Goal: Answer question/provide support

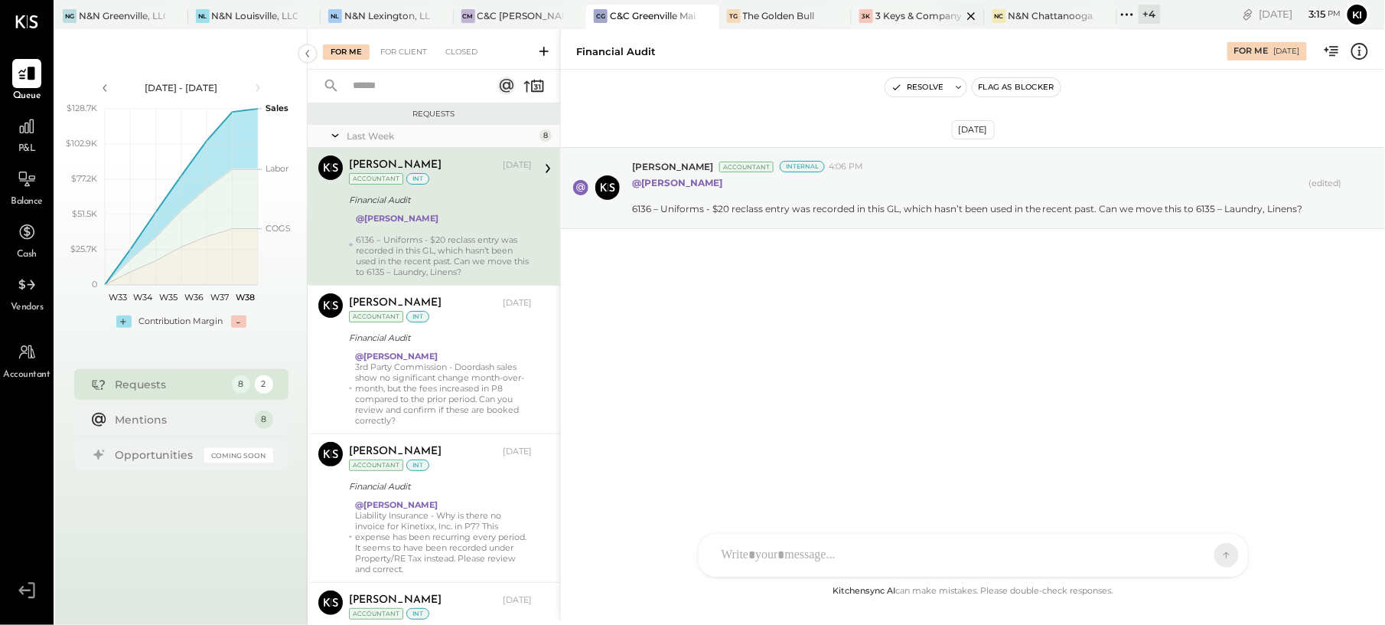
click at [921, 16] on div "3 Keys & Company" at bounding box center [919, 15] width 86 height 13
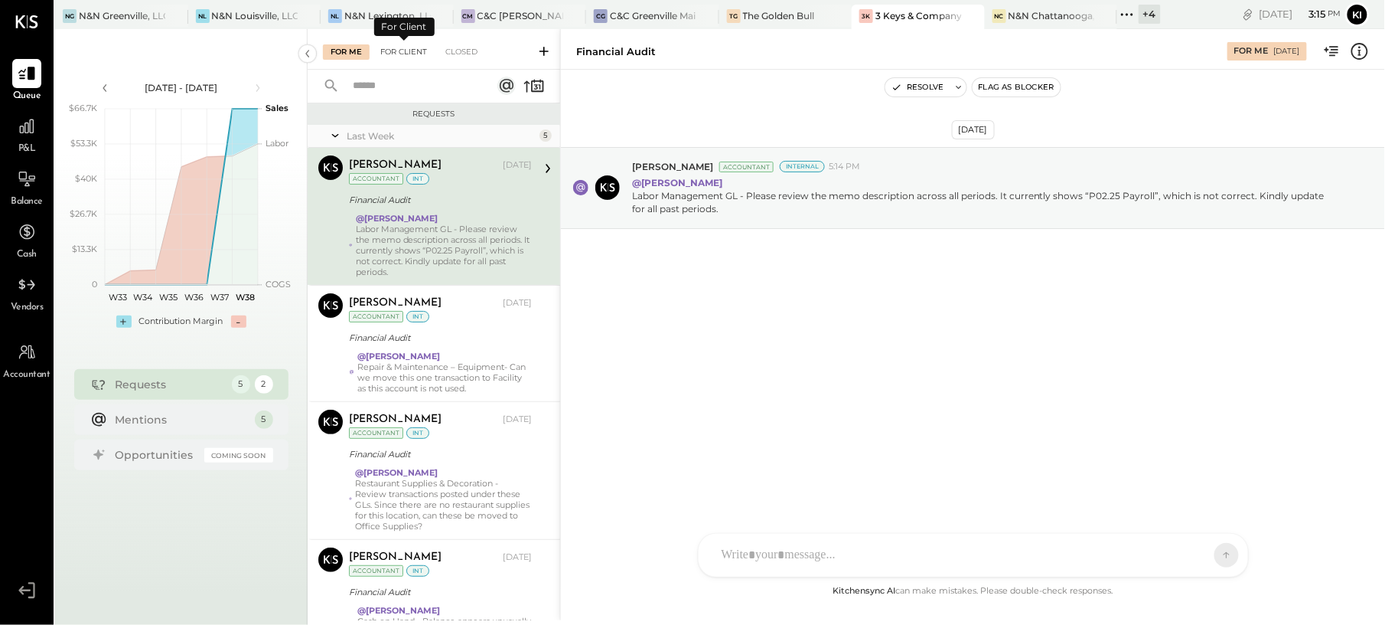
click at [409, 54] on div "For Client" at bounding box center [404, 51] width 62 height 15
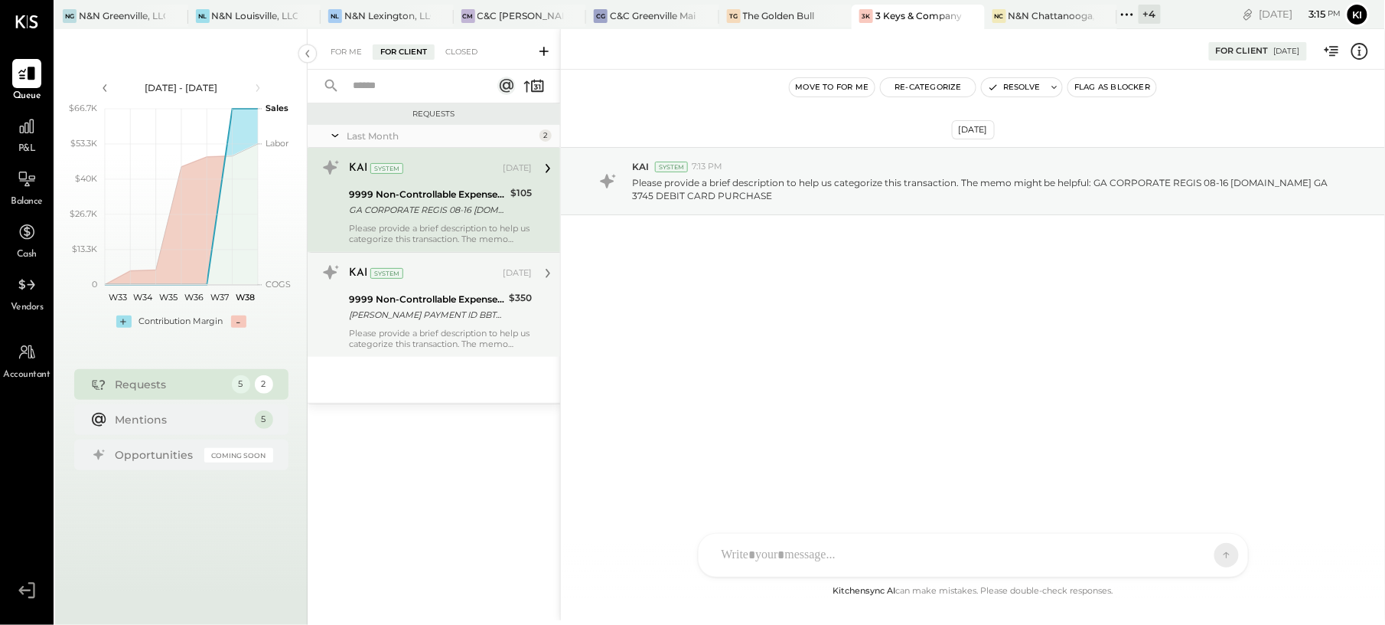
click at [475, 292] on div "9999 Non-Controllable Expenses:Other Income and Expenses:To Be Classified P&L" at bounding box center [426, 299] width 155 height 15
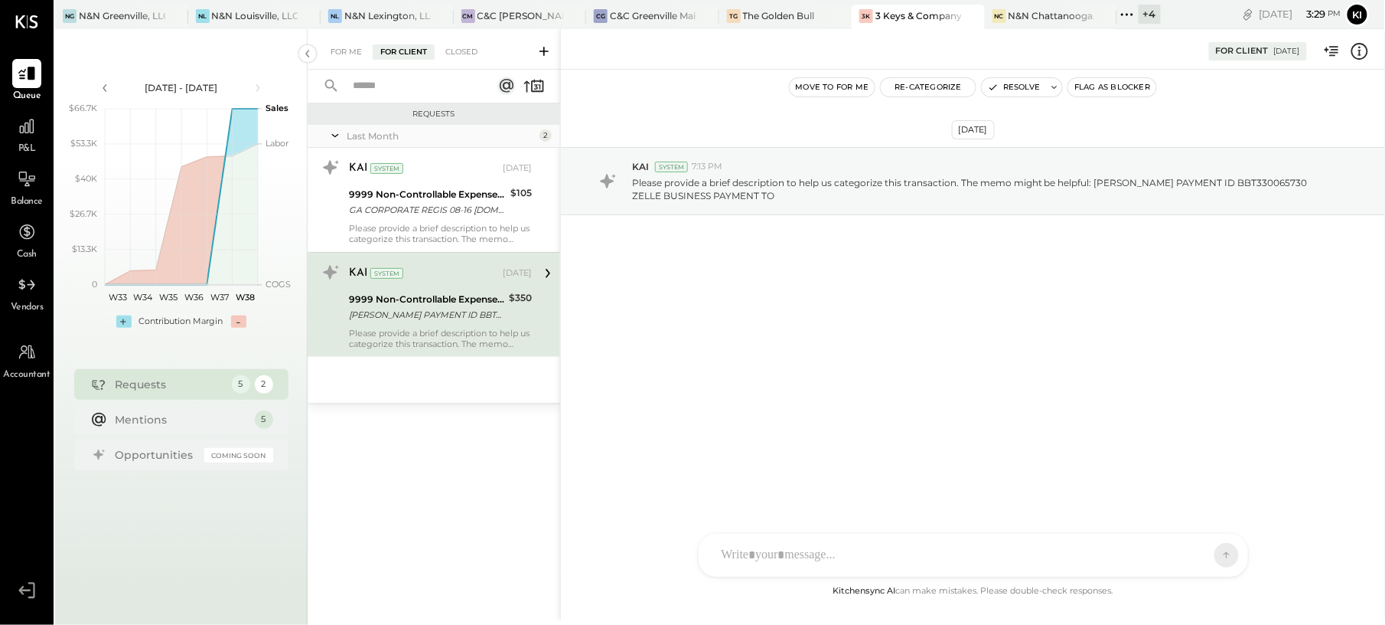
click at [665, 383] on div "[DATE] KAI System 7:13 PM Please provide a brief description to help us categor…" at bounding box center [973, 326] width 824 height 512
click at [127, 12] on div "N&N Greenville, LLC" at bounding box center [122, 15] width 86 height 13
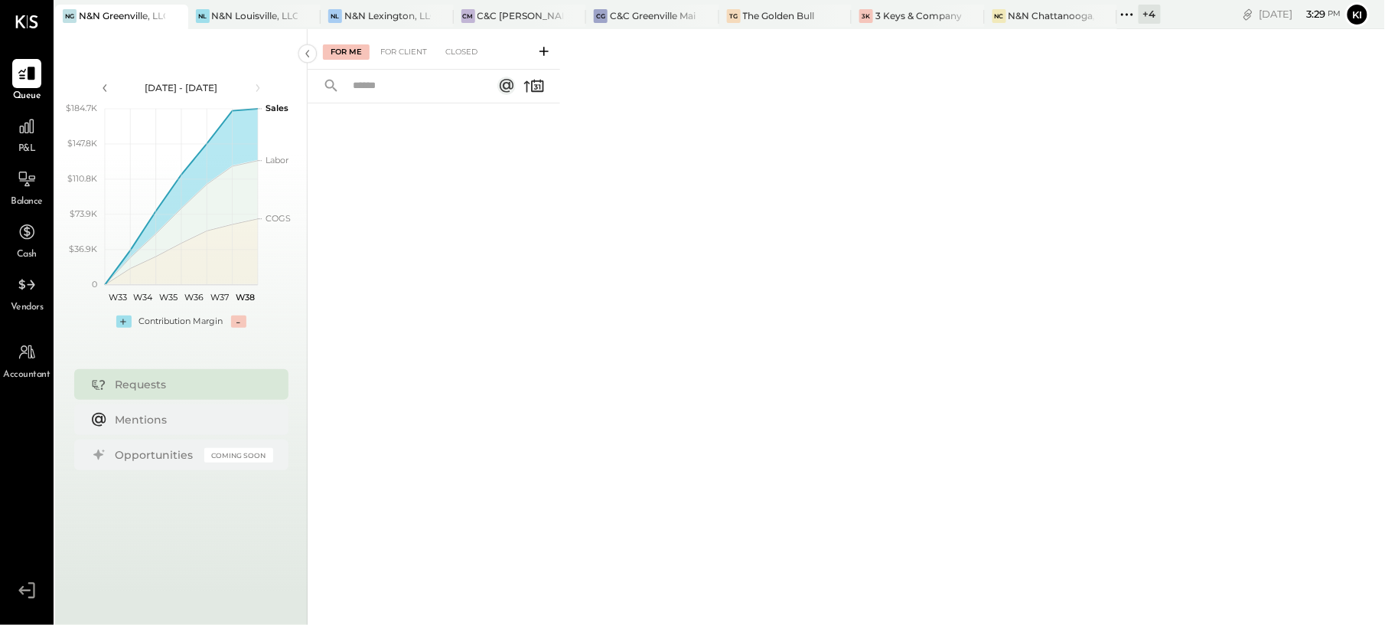
click at [410, 62] on div "For Me For Client Closed" at bounding box center [434, 49] width 253 height 41
click at [414, 51] on div "For Client" at bounding box center [404, 51] width 62 height 15
click at [467, 49] on div "Closed" at bounding box center [461, 51] width 47 height 15
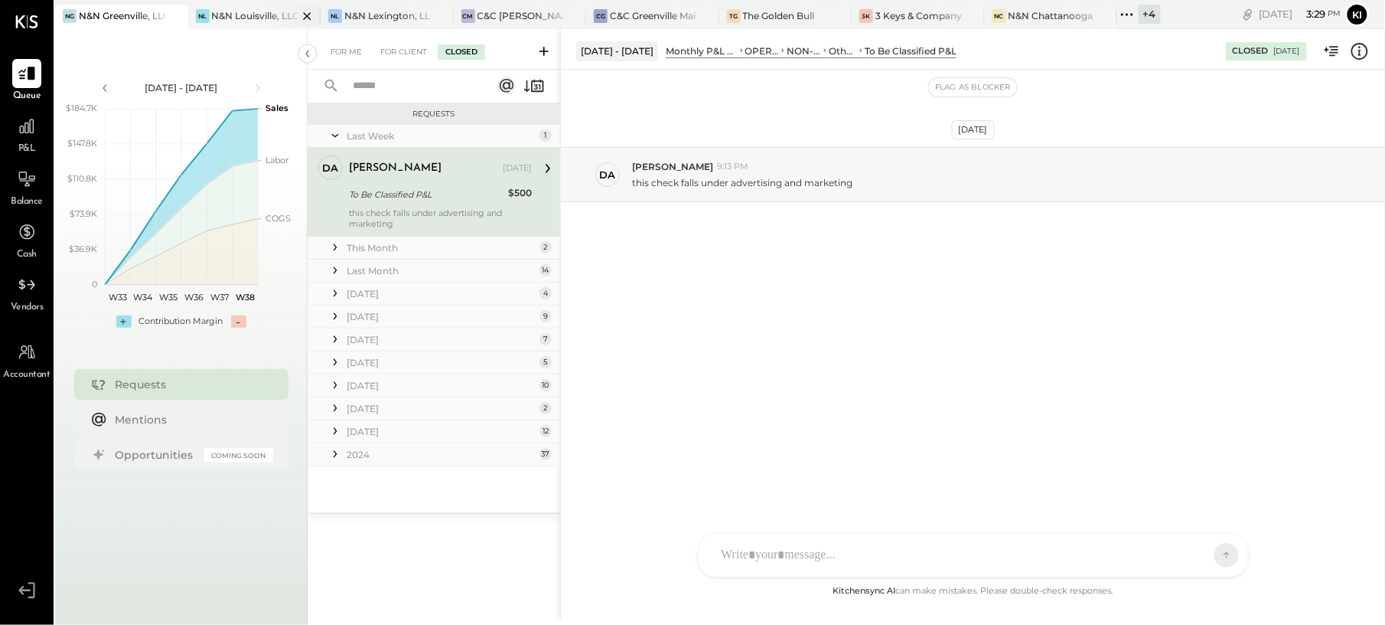
click at [243, 19] on div "N&N Louisville, LLC" at bounding box center [255, 15] width 86 height 13
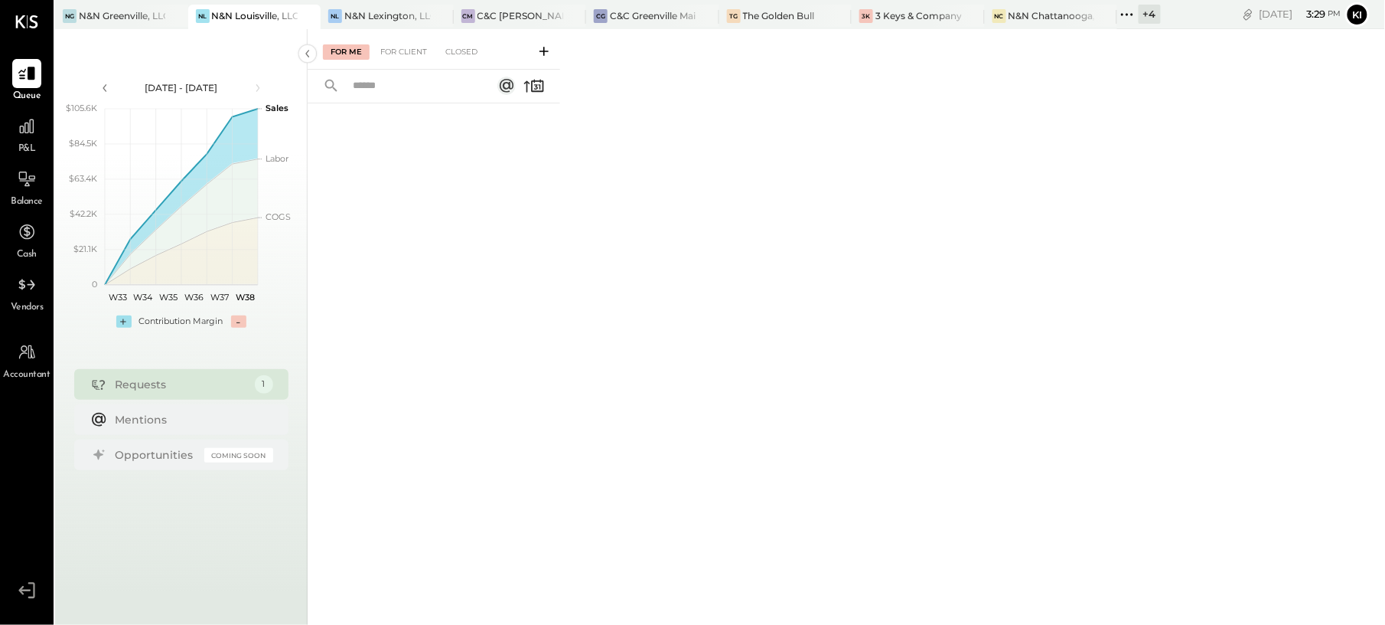
click at [202, 384] on div "Requests" at bounding box center [182, 384] width 132 height 15
click at [410, 41] on div "For Me For Client Closed" at bounding box center [434, 49] width 253 height 41
click at [420, 52] on div "For Client" at bounding box center [404, 51] width 62 height 15
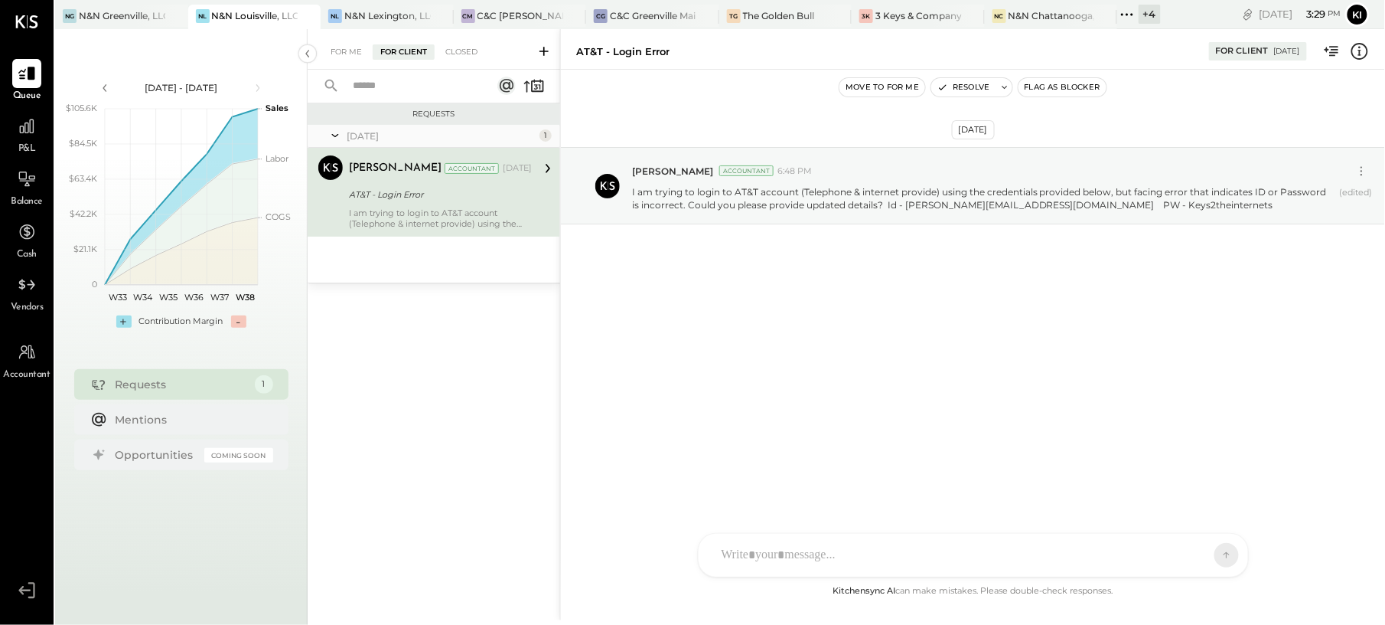
click at [857, 306] on div "[DATE] [PERSON_NAME] Accountant 6:48 PM I am trying to login to AT&T account (T…" at bounding box center [973, 223] width 824 height 231
click at [805, 543] on div at bounding box center [959, 555] width 491 height 34
click at [1213, 554] on icon at bounding box center [1213, 555] width 1 height 6
click at [1030, 353] on div "[DATE] [PERSON_NAME] Accountant 6:48 PM I am trying to login to AT&T account (T…" at bounding box center [973, 326] width 824 height 512
click at [359, 14] on div "N&N Lexington, LLC" at bounding box center [387, 15] width 86 height 13
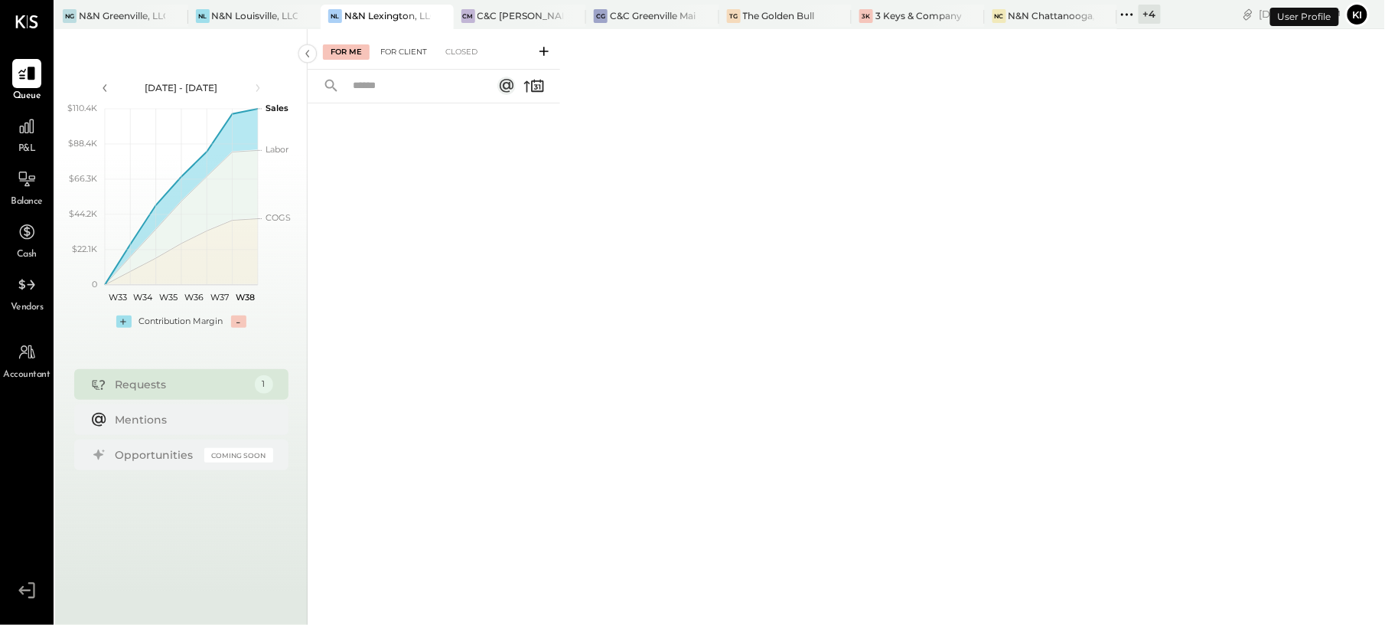
click at [396, 50] on div "For Client" at bounding box center [404, 51] width 62 height 15
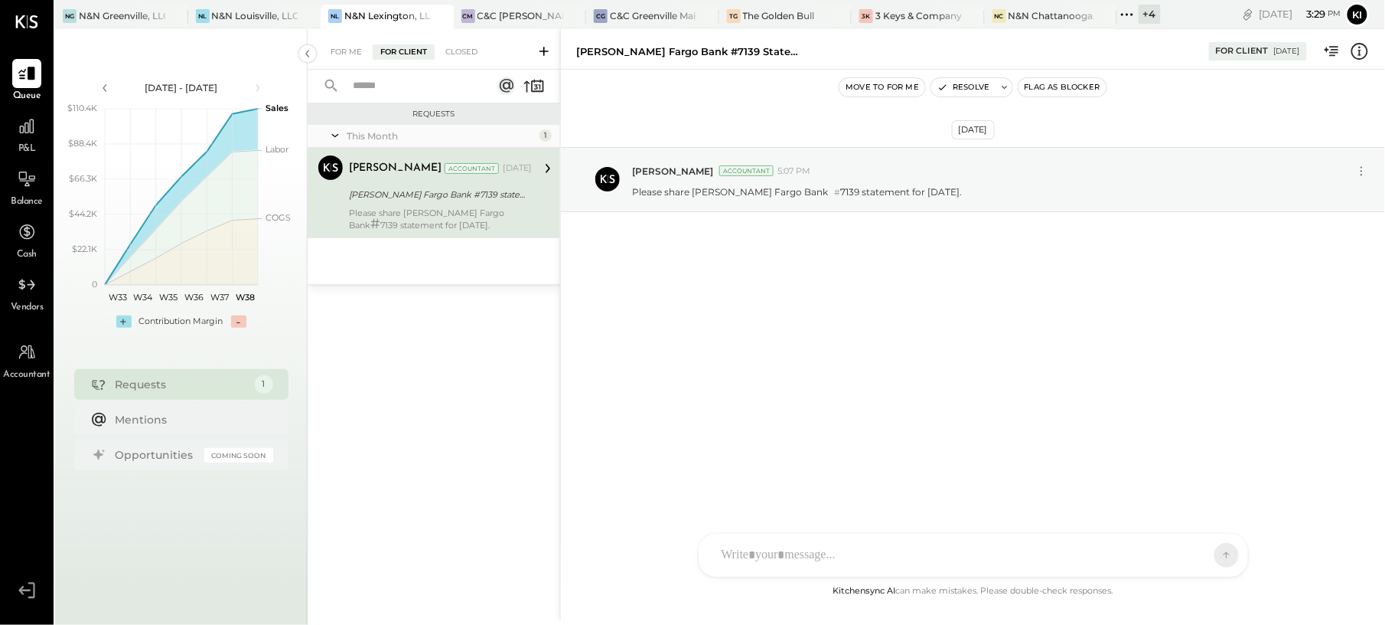
click at [383, 194] on div "[PERSON_NAME] Fargo Bank #7139 statement for [DATE]." at bounding box center [438, 194] width 178 height 15
click at [531, 20] on div "C&C [PERSON_NAME] LLC" at bounding box center [521, 15] width 86 height 13
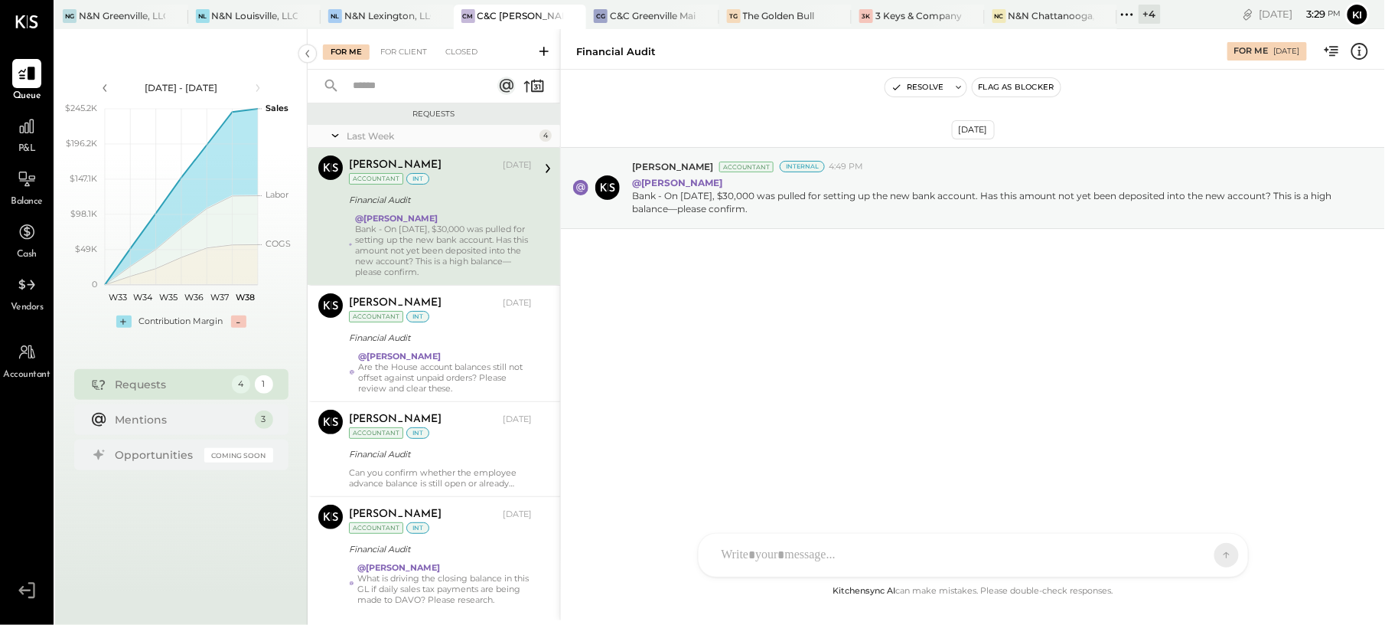
click at [158, 386] on div "Requests" at bounding box center [170, 384] width 109 height 15
click at [410, 54] on div "For Client" at bounding box center [404, 51] width 62 height 15
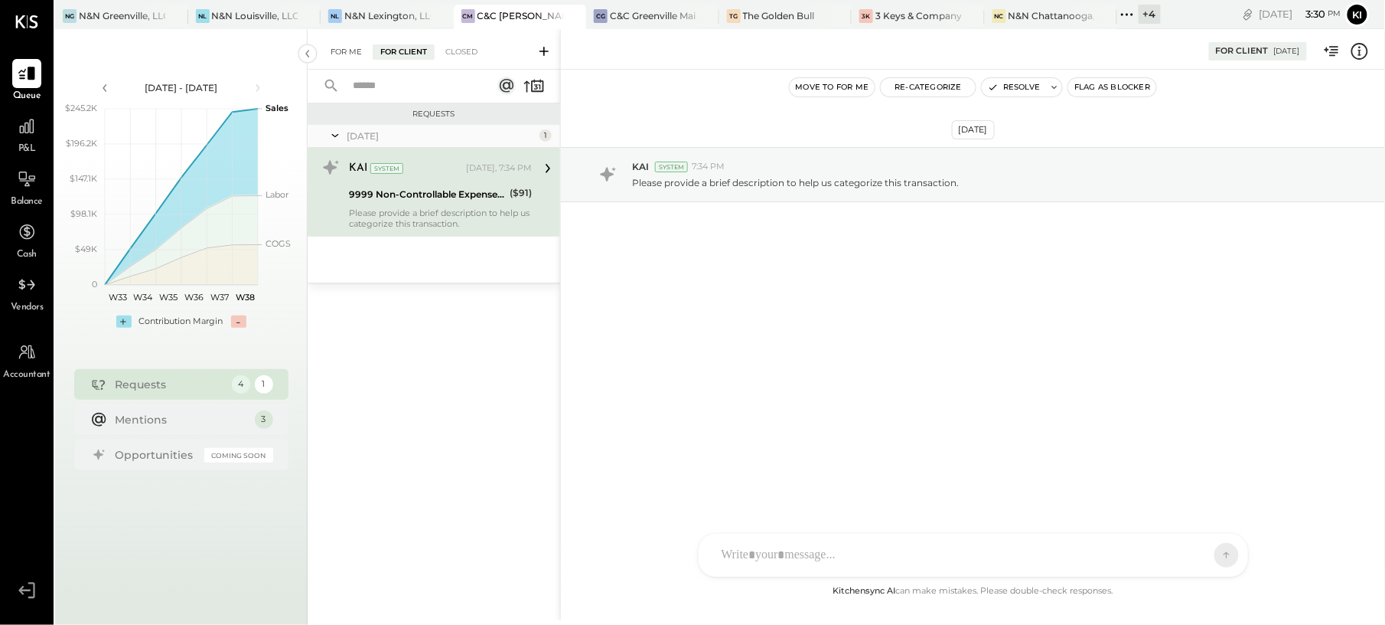
click at [338, 52] on div "For Me" at bounding box center [346, 51] width 47 height 15
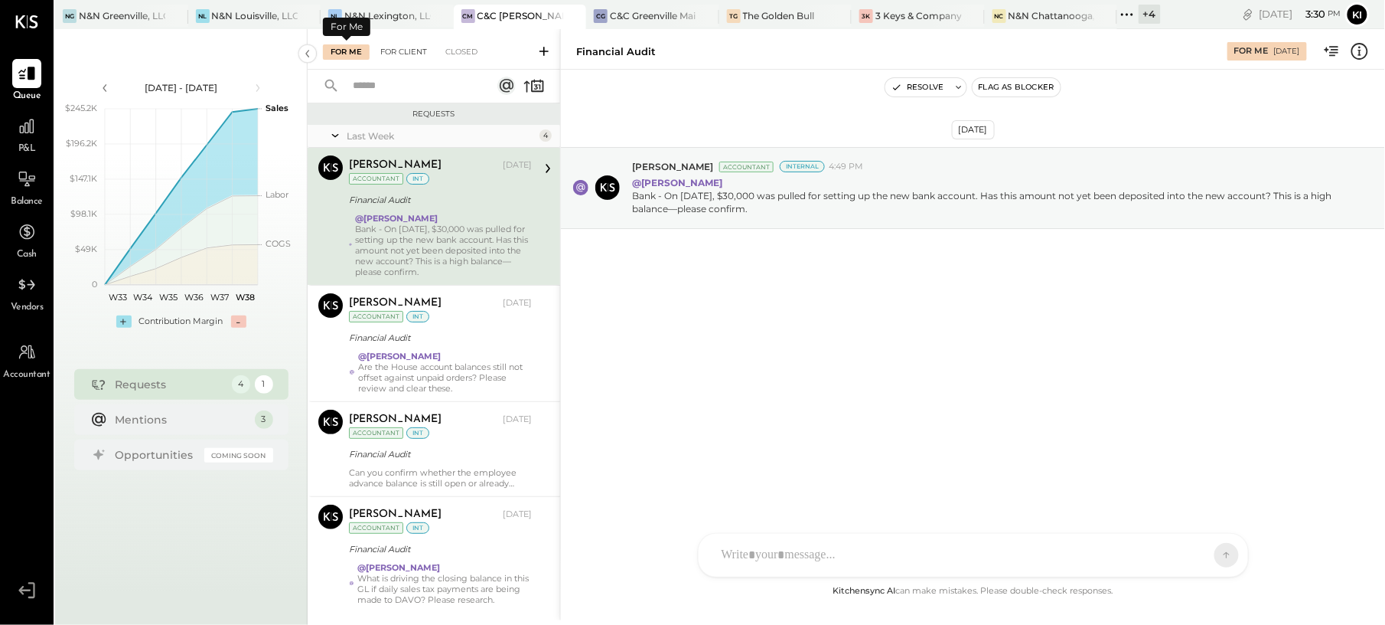
click at [386, 53] on div "For Client" at bounding box center [404, 51] width 62 height 15
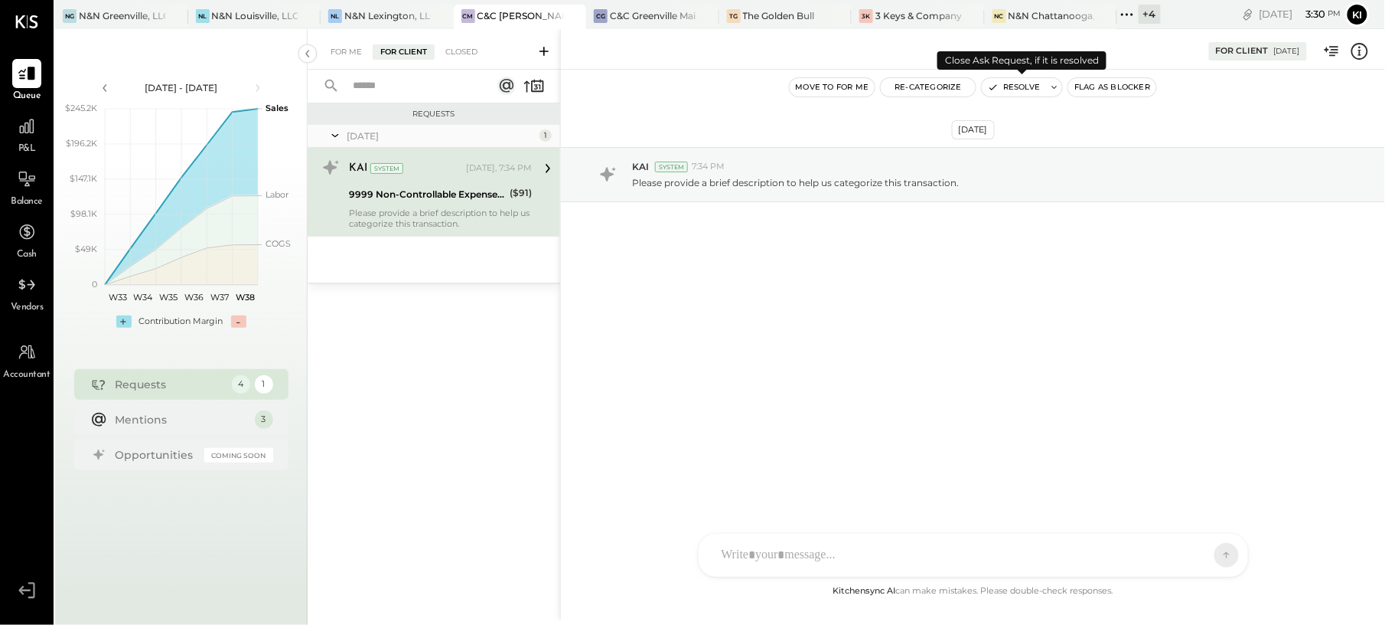
click at [1018, 86] on button "Resolve" at bounding box center [1014, 87] width 64 height 18
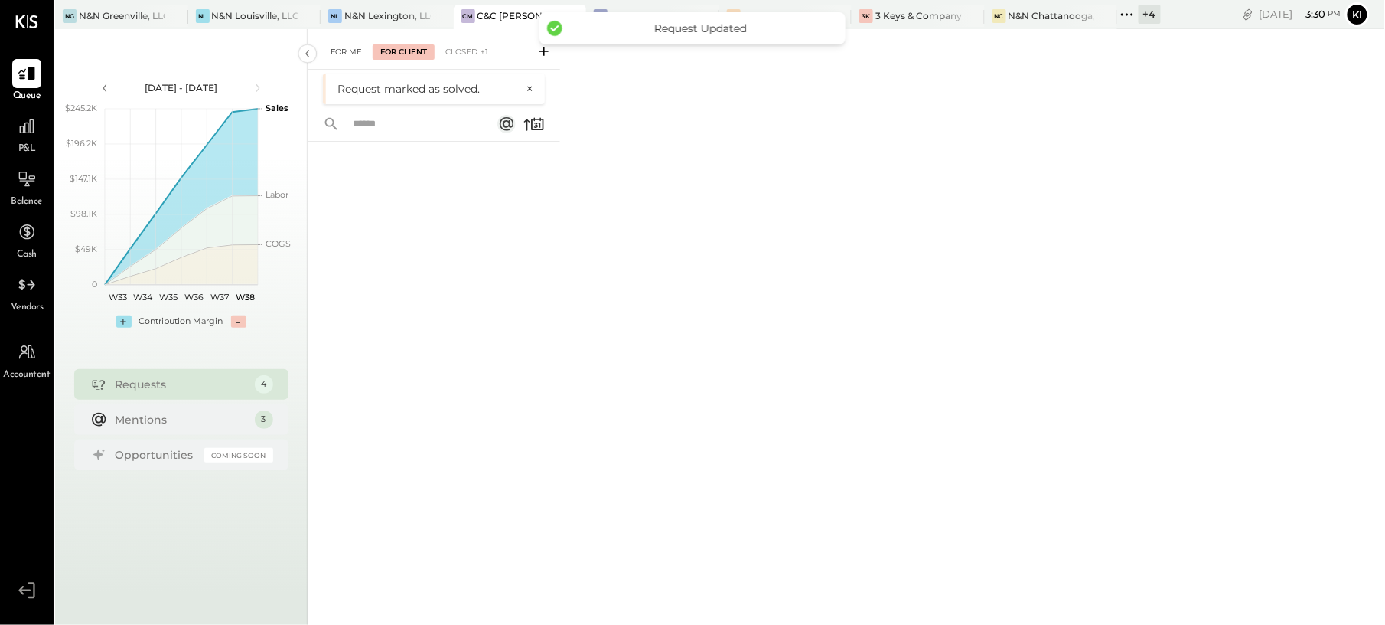
click at [344, 44] on div "For Me" at bounding box center [346, 51] width 47 height 15
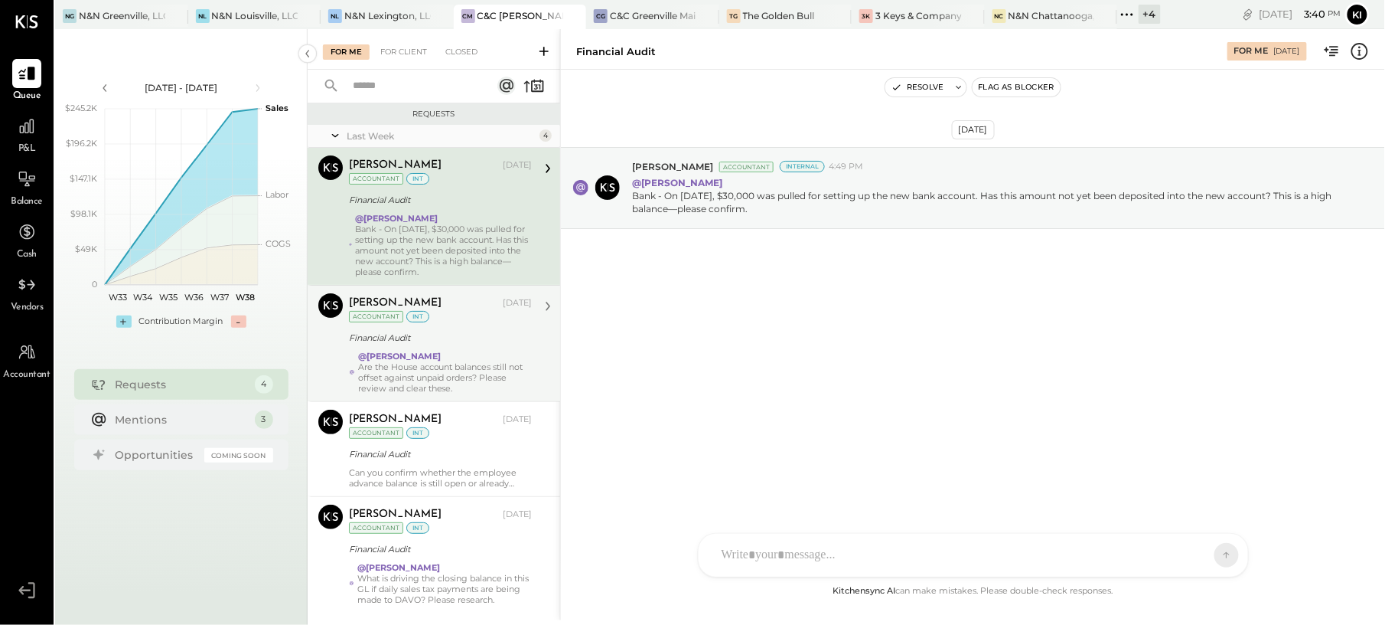
click at [415, 365] on div "Are the House account balances still not offset against unpaid orders? Please r…" at bounding box center [445, 377] width 174 height 32
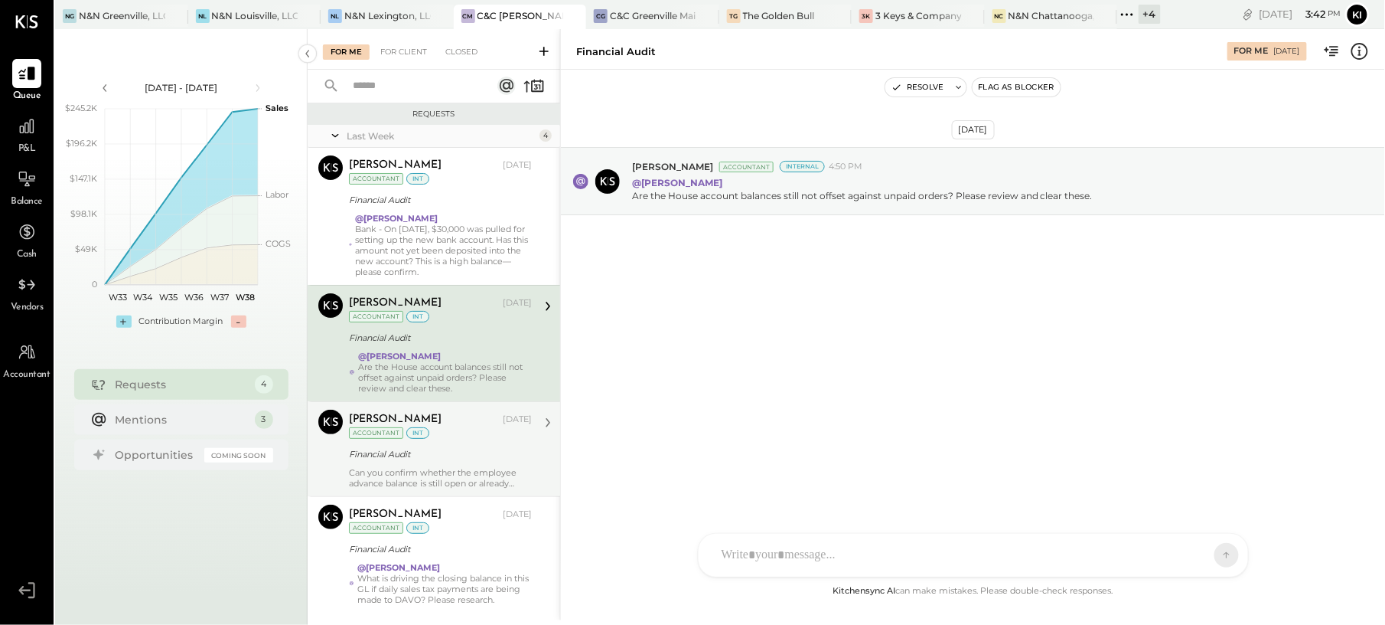
click at [411, 487] on div "Can you confirm whether the employee advance balance is still open or already o…" at bounding box center [440, 477] width 183 height 21
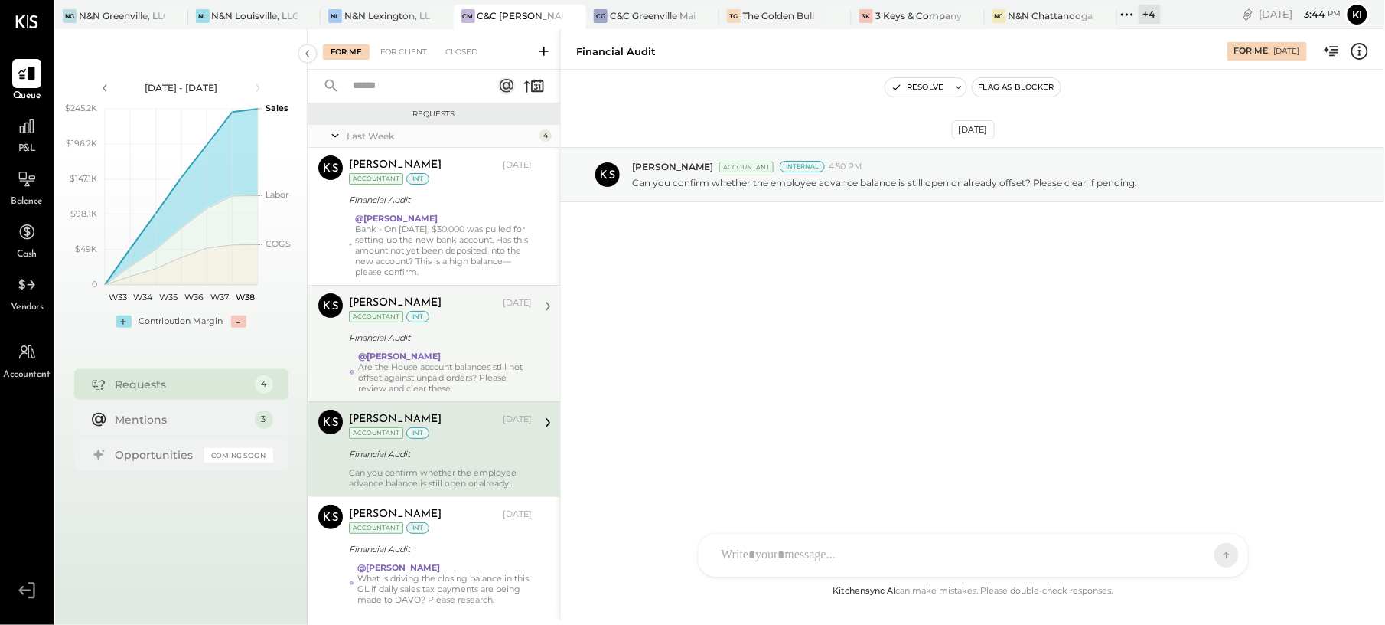
click at [459, 459] on div "Financial Audit" at bounding box center [438, 453] width 178 height 15
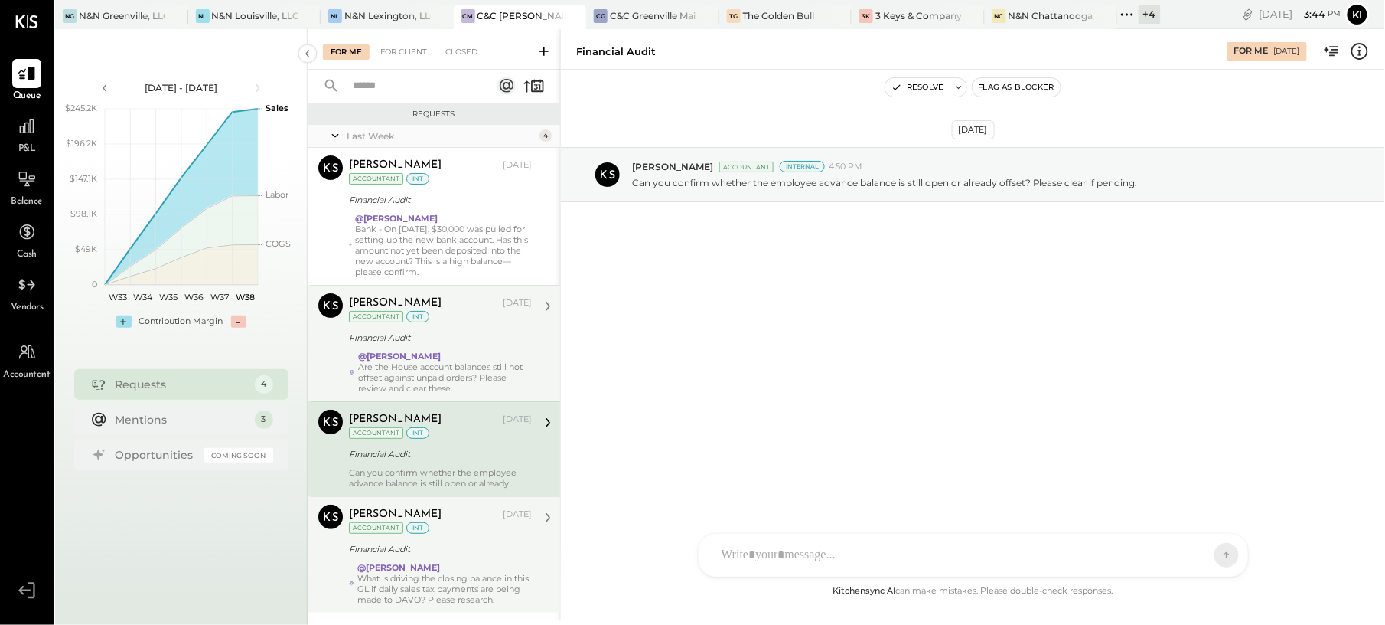
click at [403, 589] on div "What is driving the closing balance in this GL if daily sales tax payments are …" at bounding box center [444, 588] width 174 height 32
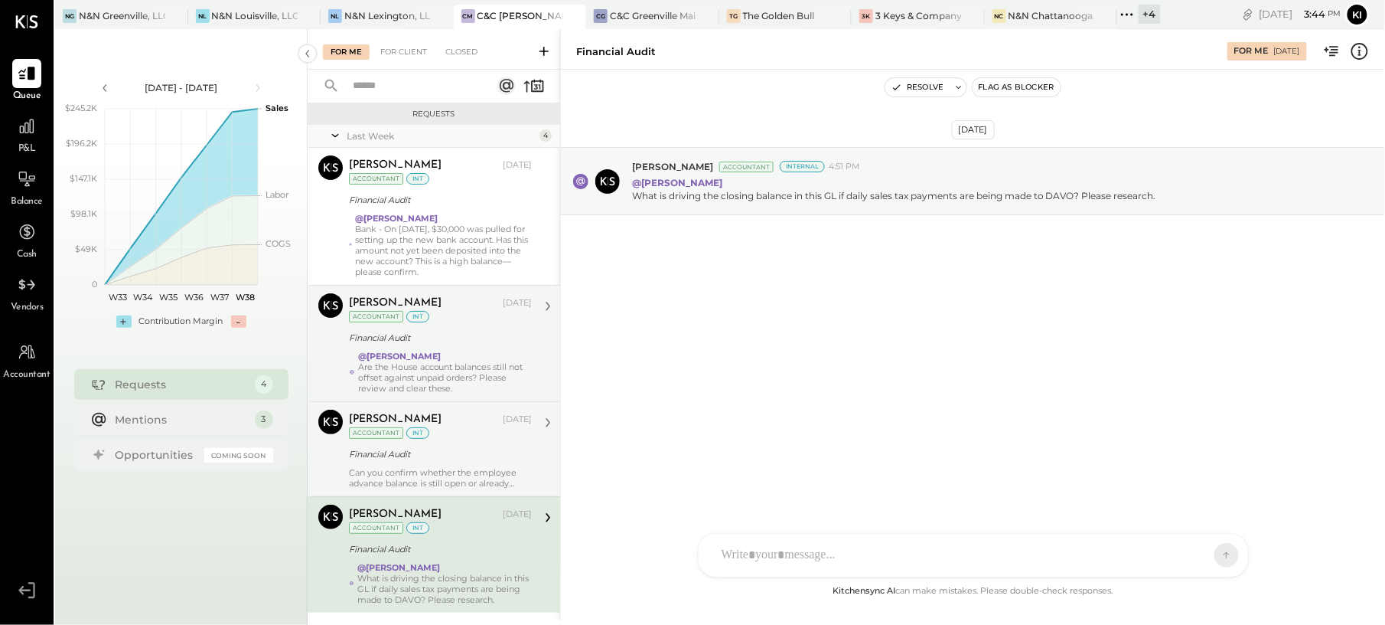
click at [378, 461] on div "Financial Audit" at bounding box center [438, 453] width 178 height 15
